Goal: Task Accomplishment & Management: Use online tool/utility

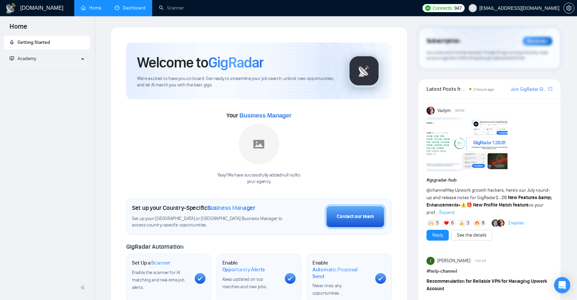
click at [132, 5] on link "Dashboard" at bounding box center [130, 8] width 31 height 6
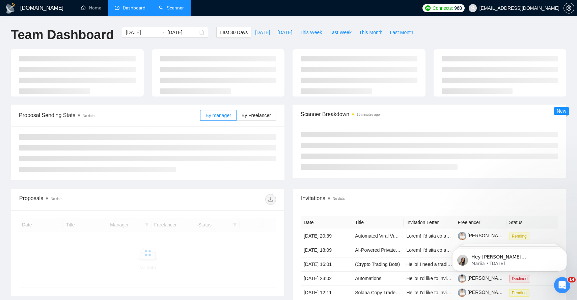
click at [161, 7] on link "Scanner" at bounding box center [171, 8] width 25 height 6
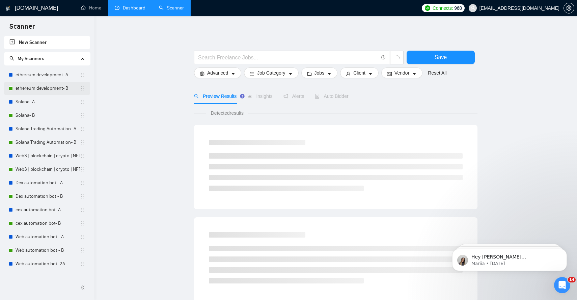
click at [42, 91] on link "ethereum development- B" at bounding box center [48, 88] width 64 height 13
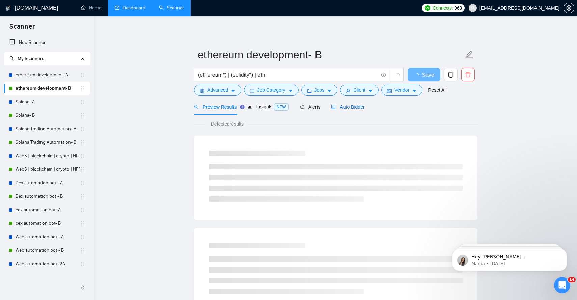
click at [349, 107] on span "Auto Bidder" at bounding box center [347, 106] width 33 height 5
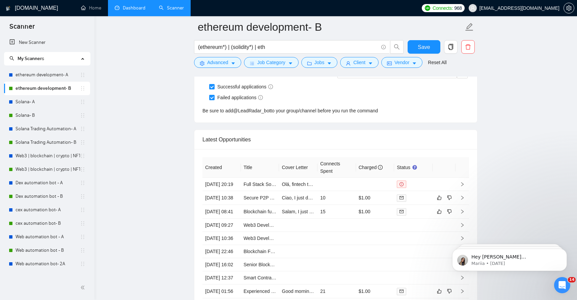
scroll to position [1742, 0]
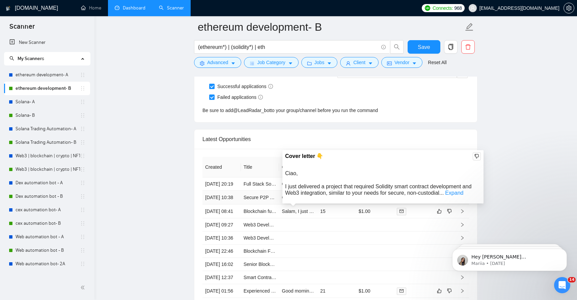
click at [459, 198] on div "Cover letter 👇 Ciao, I just delivered a project that required Solidity smart co…" at bounding box center [382, 176] width 201 height 53
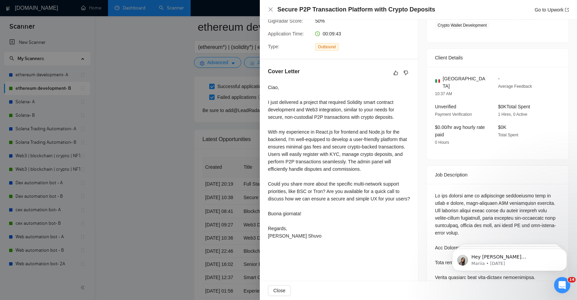
scroll to position [138, 0]
click at [242, 132] on div at bounding box center [288, 150] width 577 height 300
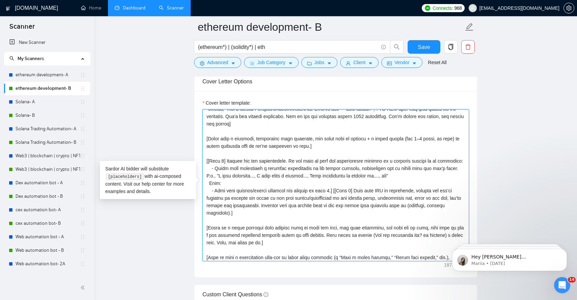
scroll to position [21, 0]
drag, startPoint x: 228, startPoint y: 161, endPoint x: 243, endPoint y: 184, distance: 27.9
click at [243, 184] on textarea "Cover letter template:" at bounding box center [335, 185] width 266 height 152
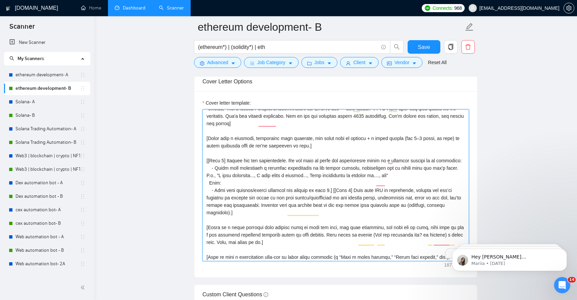
scroll to position [30, 0]
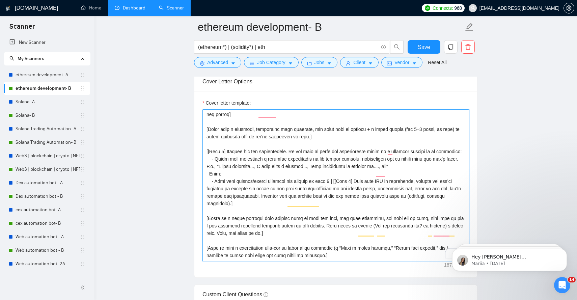
click at [265, 192] on textarea "Cover letter template:" at bounding box center [335, 185] width 266 height 152
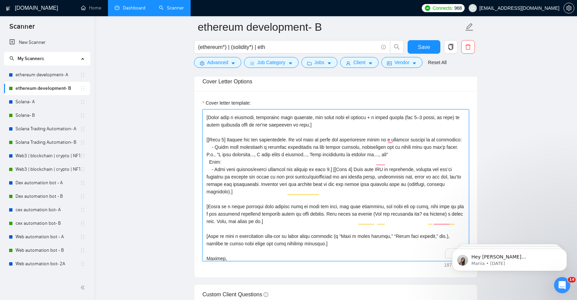
scroll to position [0, 0]
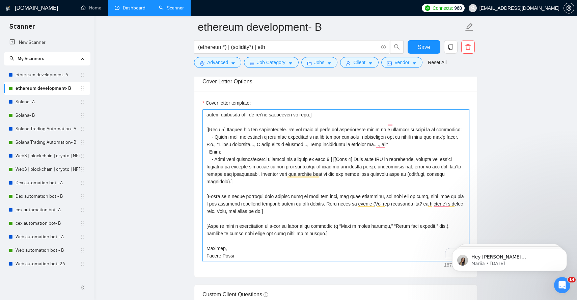
type textarea "[Loremipsum dol sitam consecte, ad elitsedd eiu temporincidi, utlabo, etd ma al…"
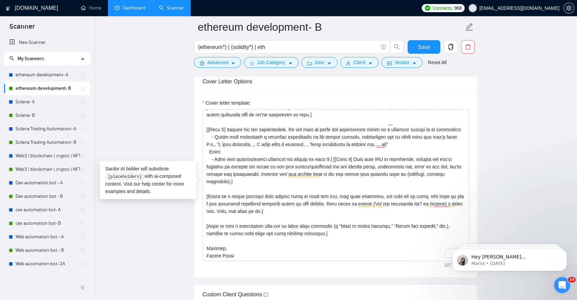
click at [123, 18] on main "ethereum development- B (ethereum*) | (solidity*) | eth Save Advanced Job Categ…" at bounding box center [335, 289] width 461 height 2049
click at [125, 11] on link "Dashboard" at bounding box center [130, 8] width 31 height 6
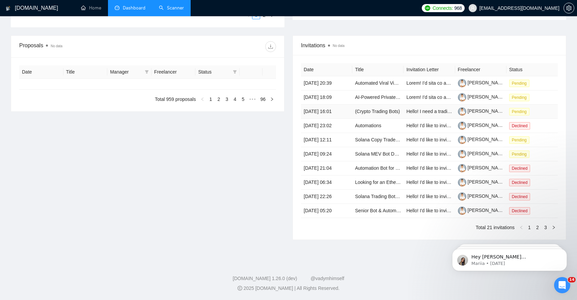
type input "[DATE]"
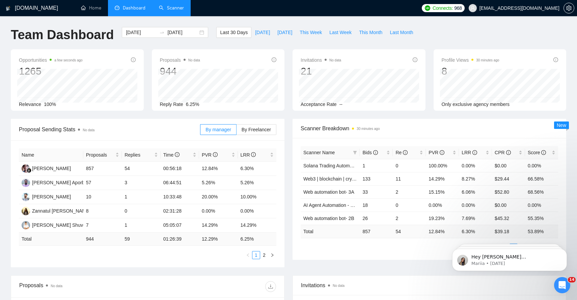
click at [419, 86] on div "Invitations No data 21 [DATE] [DATE] 0 Acceptance Rate --" at bounding box center [358, 79] width 133 height 61
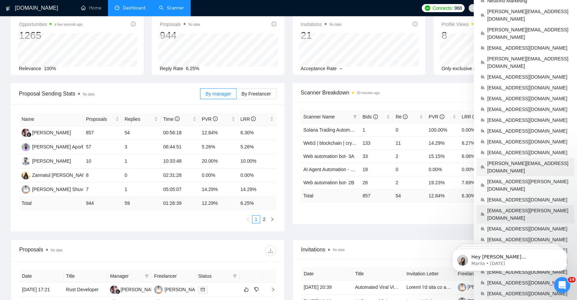
scroll to position [66, 0]
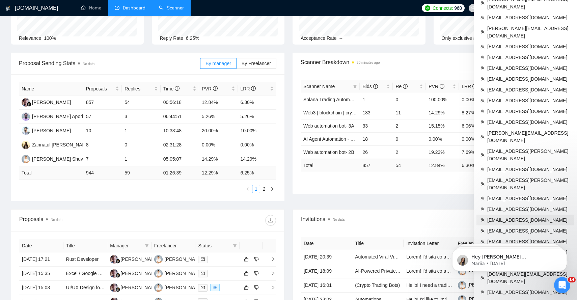
click at [516, 216] on span "[EMAIL_ADDRESS][DOMAIN_NAME]" at bounding box center [528, 219] width 83 height 7
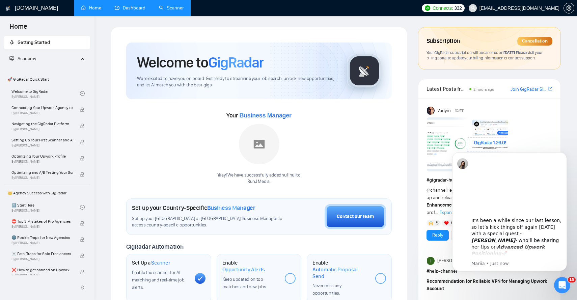
click at [140, 7] on link "Dashboard" at bounding box center [130, 8] width 31 height 6
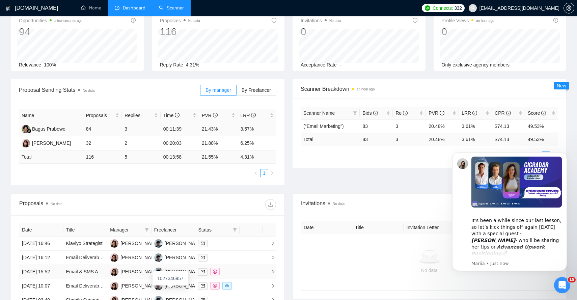
scroll to position [33, 0]
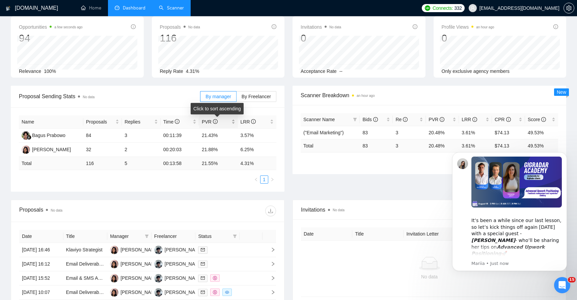
click at [209, 120] on span "PVR" at bounding box center [210, 121] width 16 height 5
click at [224, 205] on div at bounding box center [212, 210] width 128 height 11
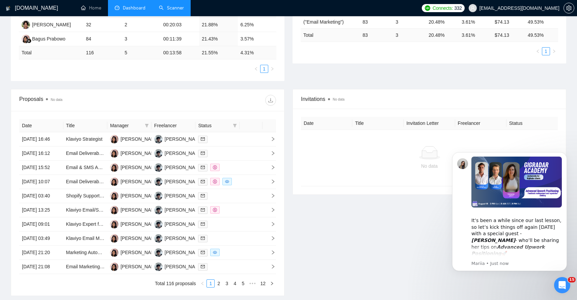
scroll to position [224, 0]
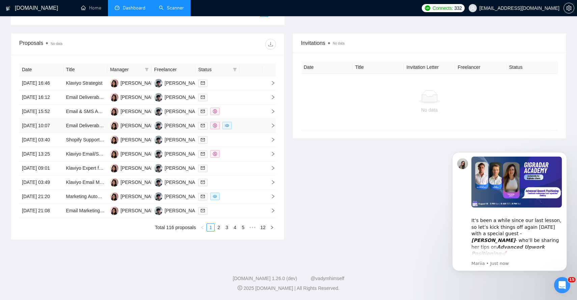
click at [227, 124] on icon "eye" at bounding box center [227, 125] width 4 height 3
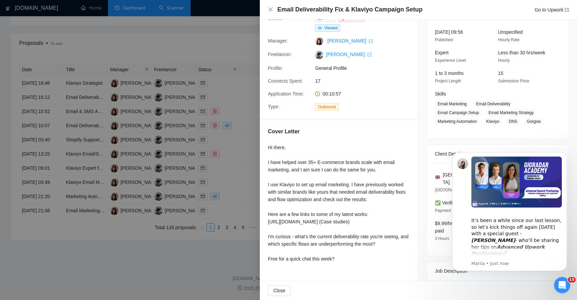
scroll to position [45, 0]
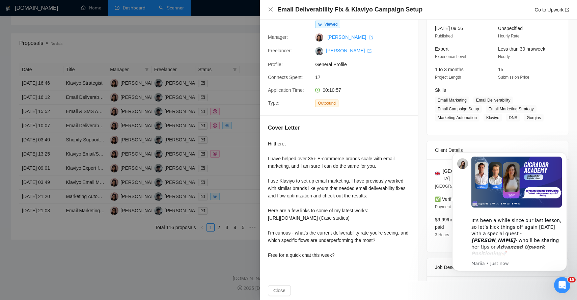
click at [187, 167] on div at bounding box center [288, 150] width 577 height 300
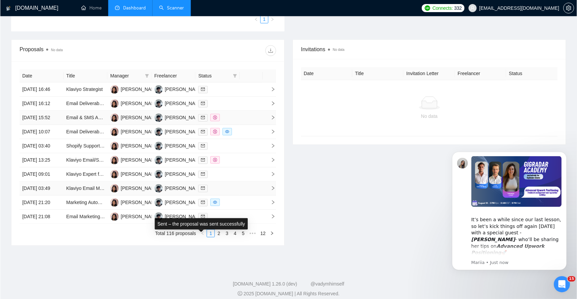
scroll to position [0, 0]
